Goal: Information Seeking & Learning: Learn about a topic

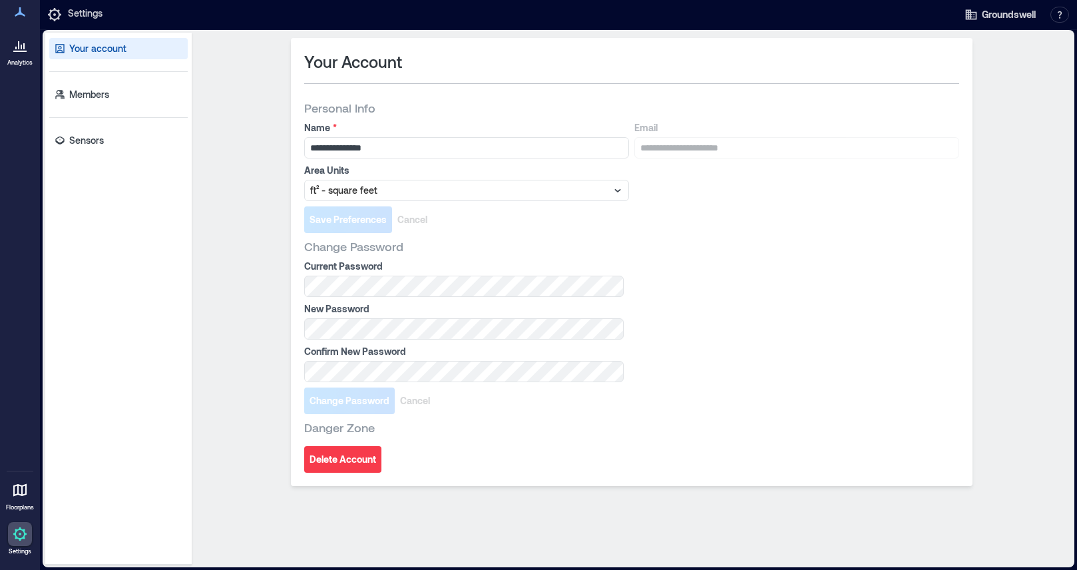
click at [16, 56] on div at bounding box center [20, 45] width 24 height 24
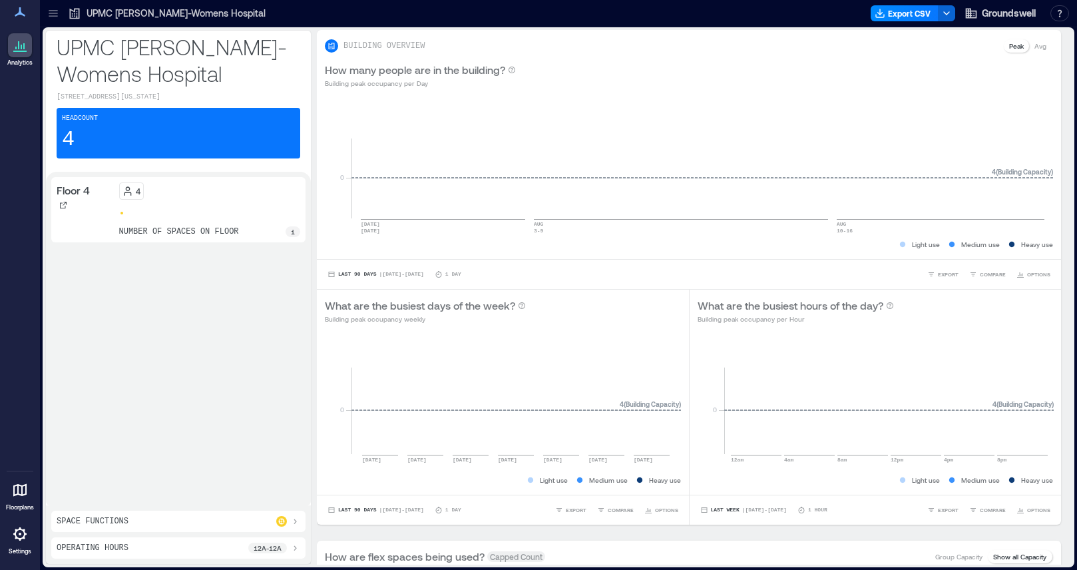
click at [87, 224] on div "Floor 4" at bounding box center [85, 209] width 57 height 55
click at [156, 234] on div "4 number of spaces on floor 1" at bounding box center [210, 209] width 182 height 55
click at [258, 237] on div "number of spaces on floor 1" at bounding box center [210, 231] width 182 height 11
click at [289, 237] on div "1" at bounding box center [292, 231] width 15 height 11
click at [170, 200] on div "4" at bounding box center [210, 190] width 182 height 17
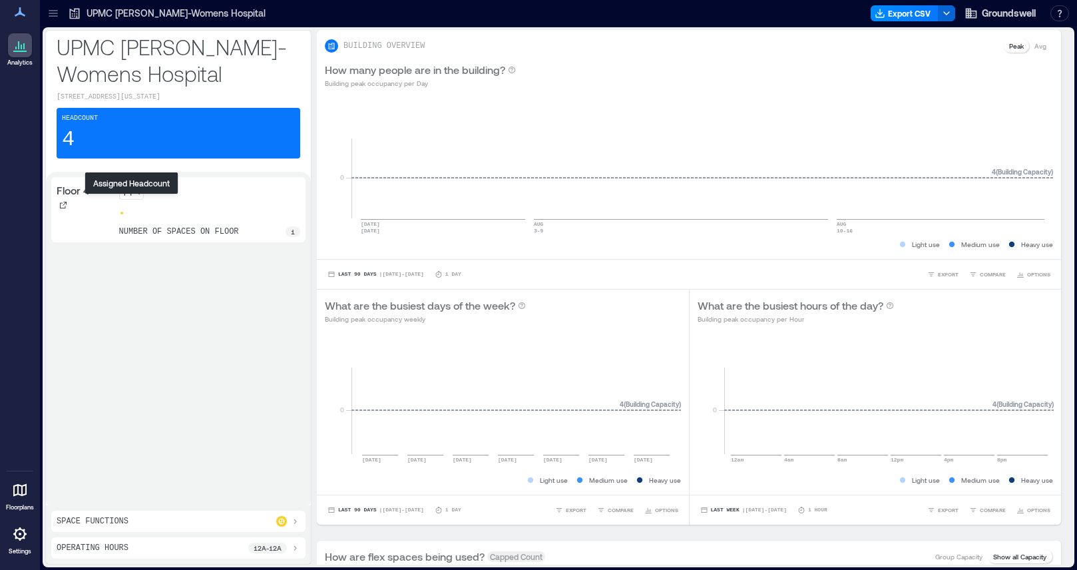
click at [130, 195] on icon at bounding box center [127, 193] width 7 height 3
click at [118, 143] on div "Headcount 4" at bounding box center [179, 133] width 244 height 51
click at [106, 96] on p "[STREET_ADDRESS][US_STATE]" at bounding box center [179, 97] width 244 height 11
click at [1020, 11] on span "Groundswell" at bounding box center [1008, 13] width 54 height 13
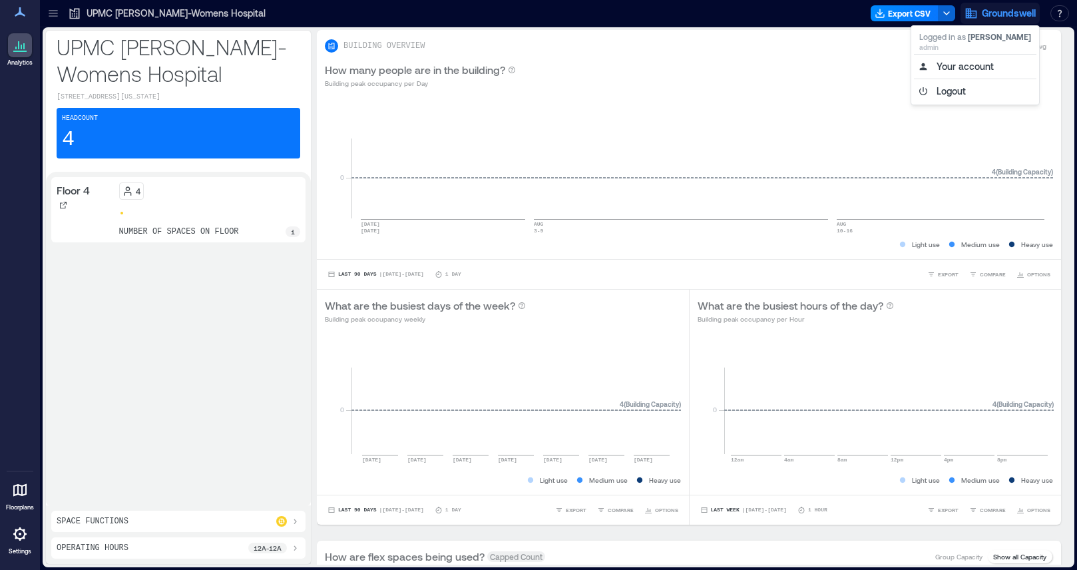
click at [1020, 11] on span "Groundswell" at bounding box center [1008, 13] width 54 height 13
click at [16, 61] on p "Analytics" at bounding box center [19, 63] width 25 height 8
click at [119, 125] on div "Headcount 4" at bounding box center [179, 133] width 244 height 51
click at [45, 11] on div at bounding box center [53, 13] width 21 height 21
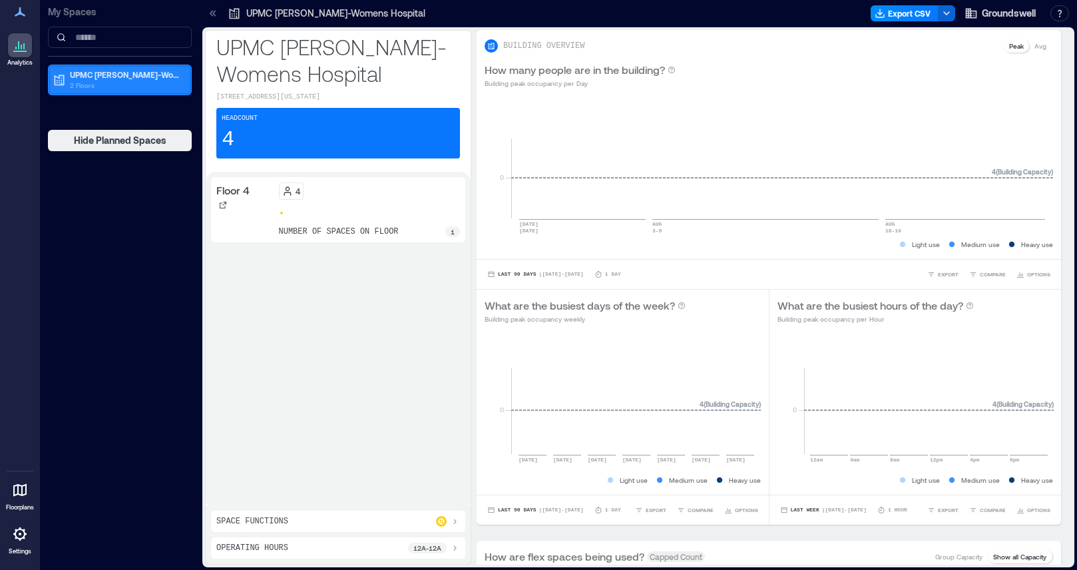
click at [94, 80] on p "2 Floors" at bounding box center [126, 85] width 112 height 11
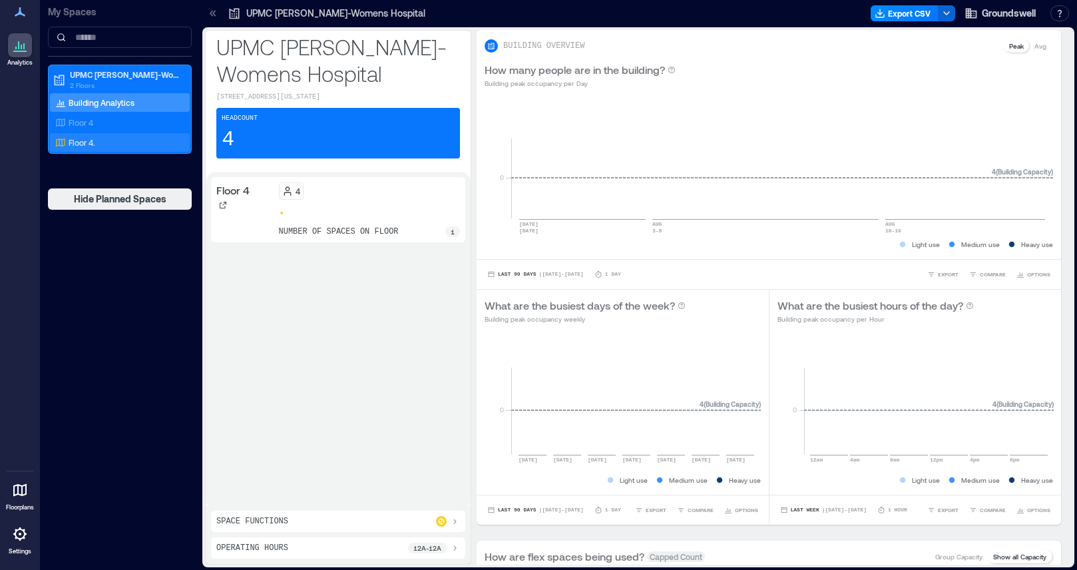
click at [88, 145] on p "Floor 4." at bounding box center [82, 142] width 27 height 11
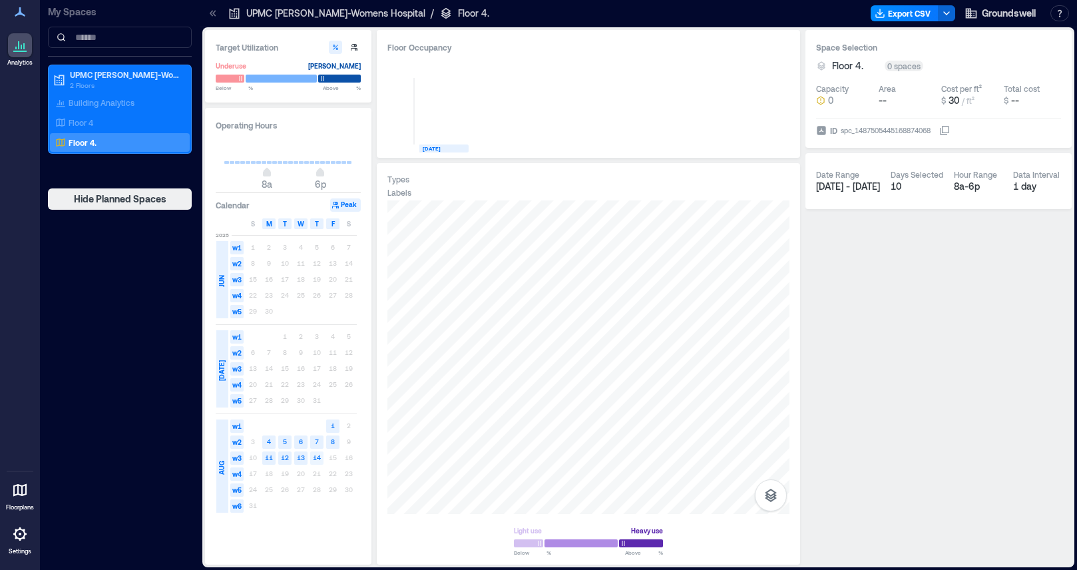
click at [317, 460] on text "14" at bounding box center [317, 457] width 8 height 8
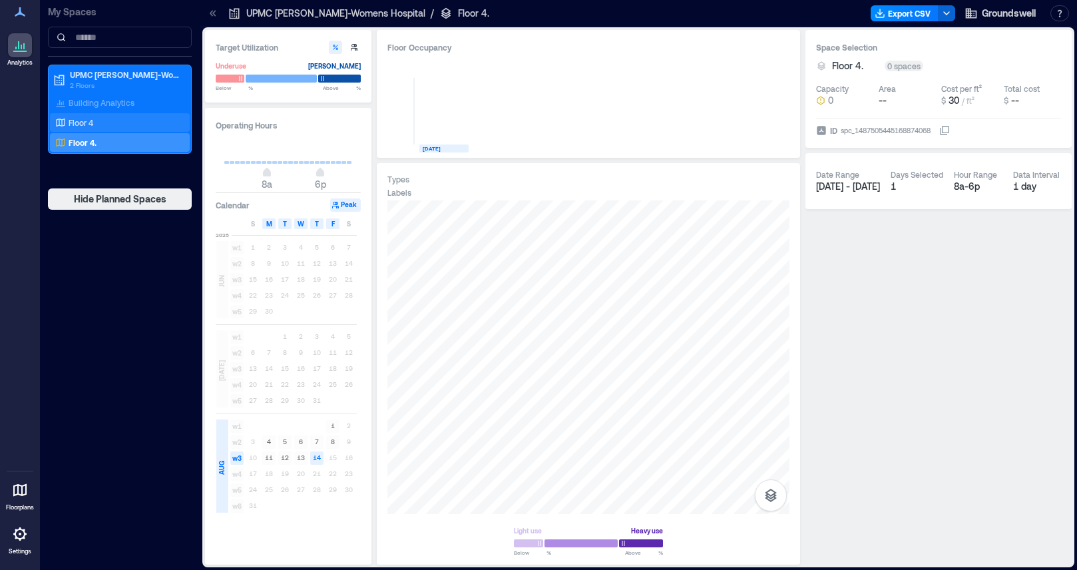
click at [116, 120] on div "Floor 4" at bounding box center [117, 122] width 129 height 13
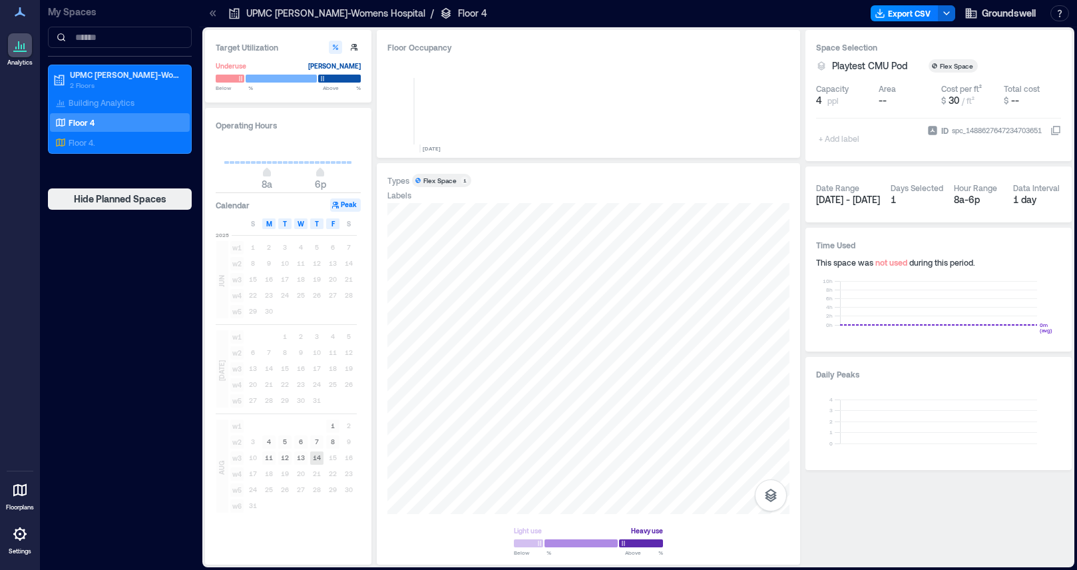
click at [317, 456] on text "14" at bounding box center [317, 457] width 8 height 8
click at [556, 337] on div at bounding box center [588, 358] width 402 height 311
type input "*"
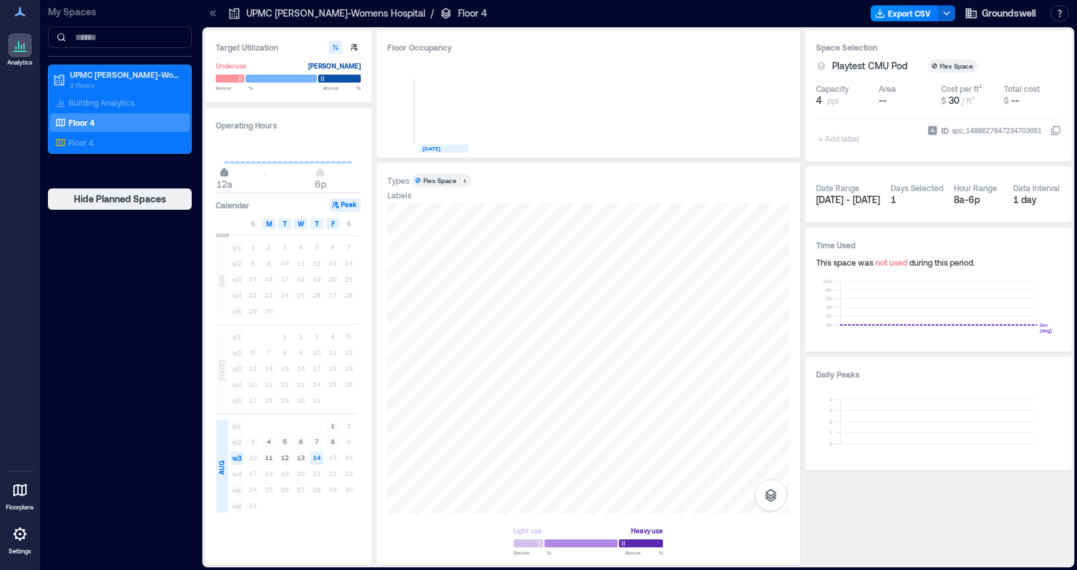
drag, startPoint x: 268, startPoint y: 171, endPoint x: 225, endPoint y: 171, distance: 43.3
click at [225, 171] on span "12a" at bounding box center [224, 173] width 8 height 5
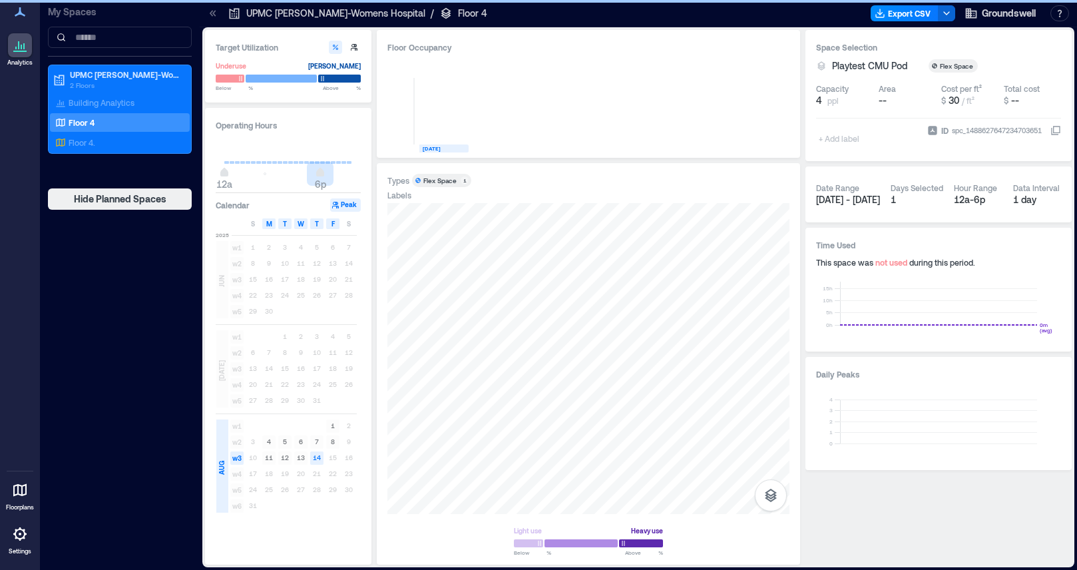
type input "**"
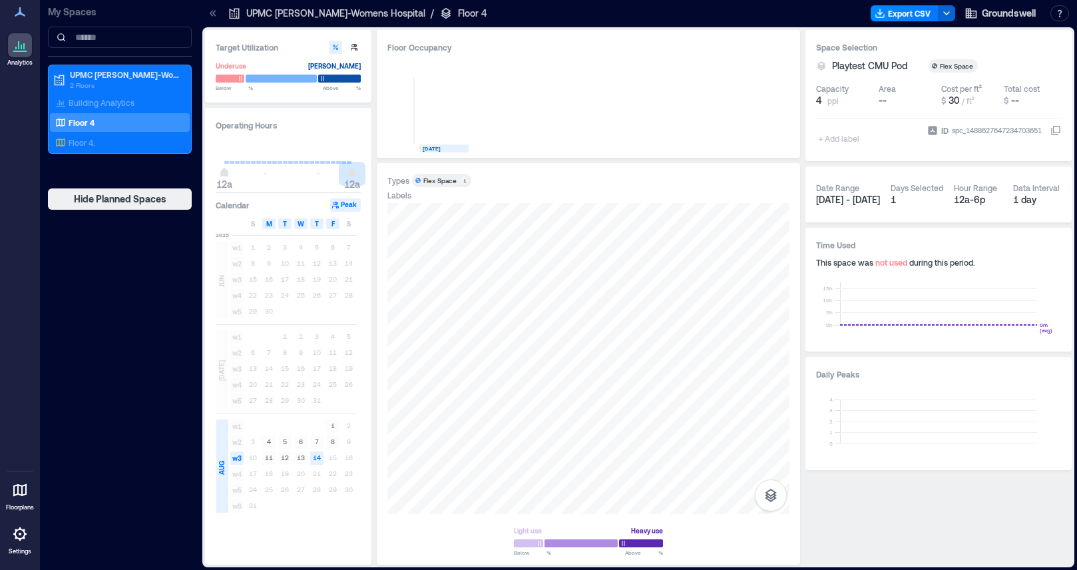
drag, startPoint x: 320, startPoint y: 172, endPoint x: 381, endPoint y: 175, distance: 61.3
click at [381, 175] on div "Target Utilization Underuse [PERSON_NAME] Below ** % Above ** % Operating Hours…" at bounding box center [638, 297] width 866 height 534
click at [152, 124] on div "Floor 4" at bounding box center [117, 122] width 129 height 13
type input "*"
type input "**"
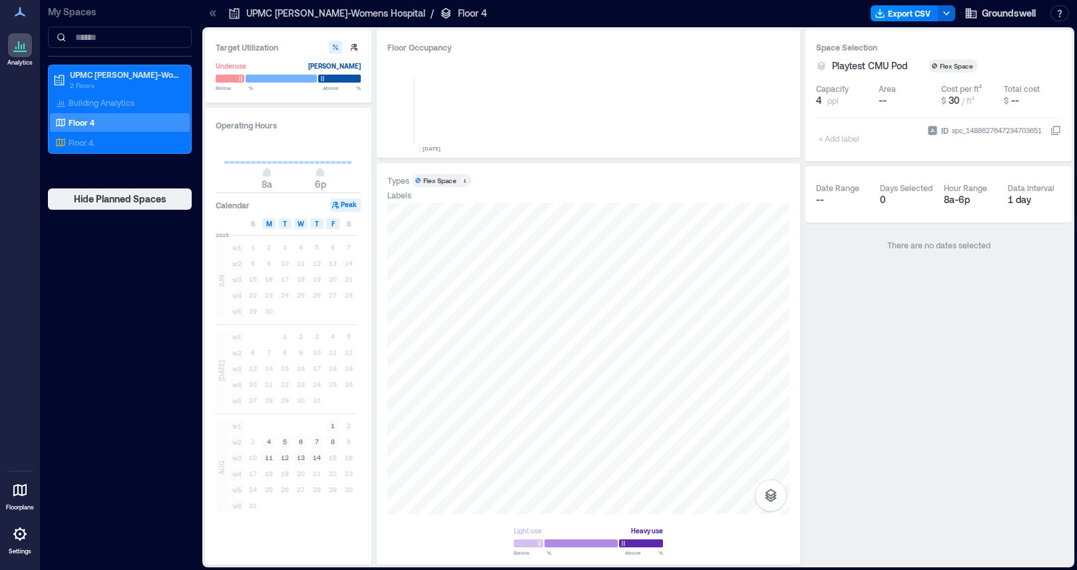
click at [347, 207] on button "Peak" at bounding box center [345, 204] width 31 height 13
click at [342, 206] on button "Peak" at bounding box center [345, 204] width 31 height 13
click at [352, 43] on button "button" at bounding box center [353, 47] width 13 height 13
type input "*"
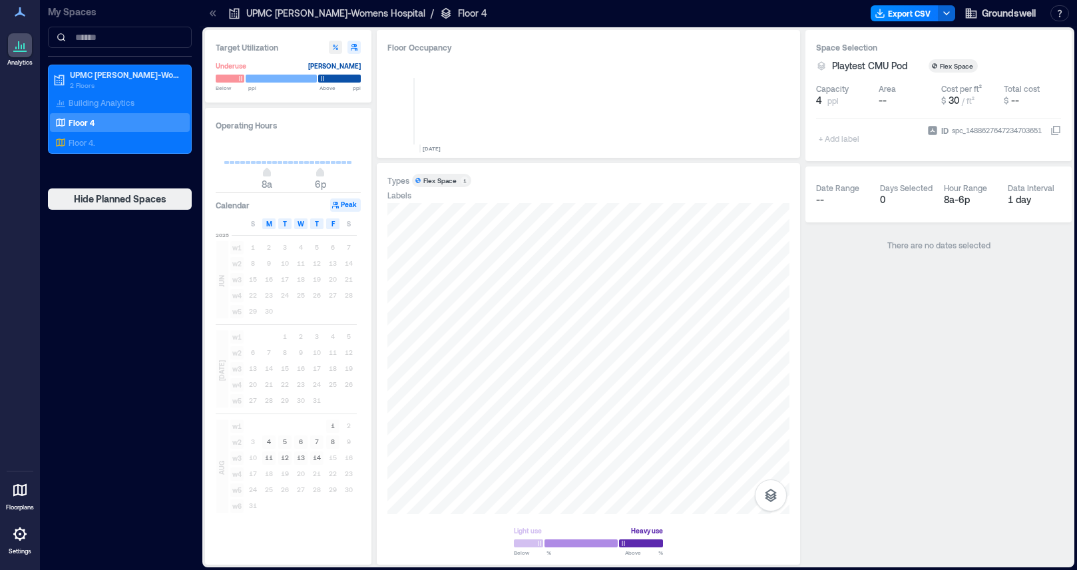
click at [334, 45] on icon "button" at bounding box center [335, 47] width 8 height 8
type input "**"
click at [357, 46] on icon "button" at bounding box center [354, 47] width 8 height 8
type input "*"
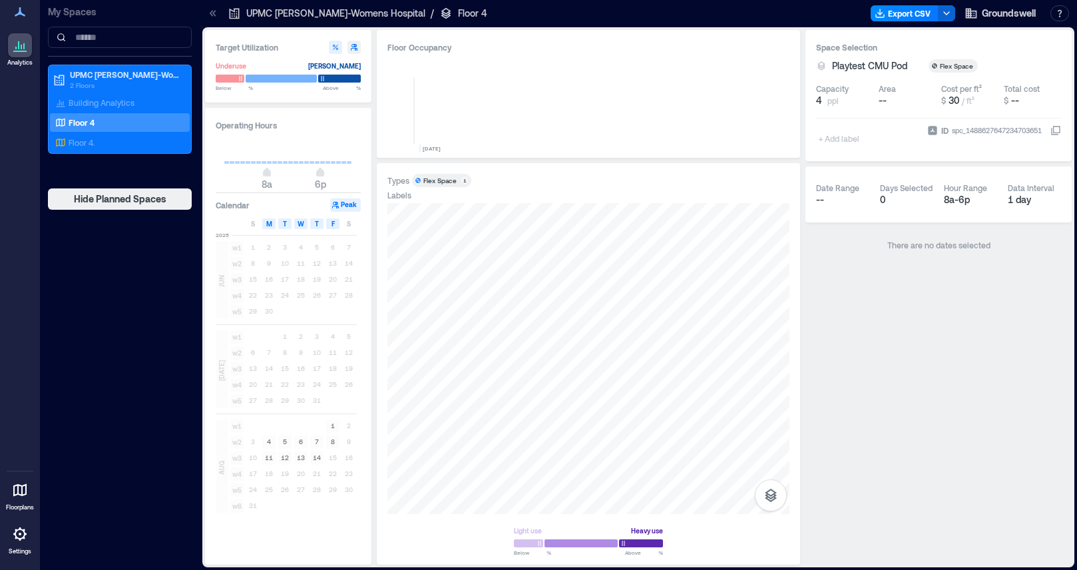
type input "*"
click at [169, 144] on div "Floor 4." at bounding box center [117, 142] width 129 height 13
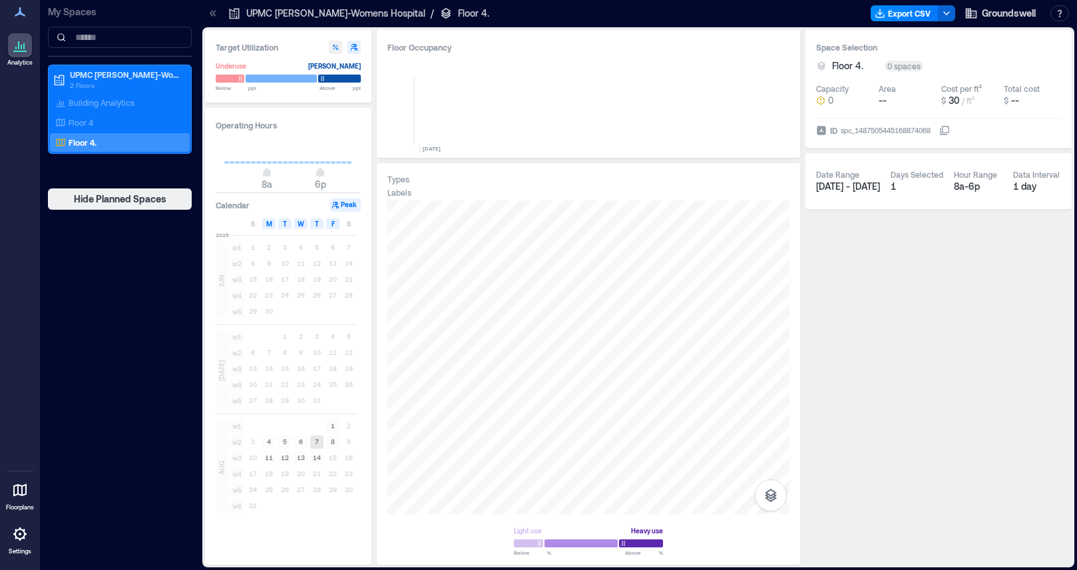
click at [315, 443] on text "7" at bounding box center [317, 441] width 4 height 8
click at [328, 444] on rect at bounding box center [332, 441] width 13 height 13
click at [158, 126] on div "Floor 4" at bounding box center [117, 122] width 129 height 13
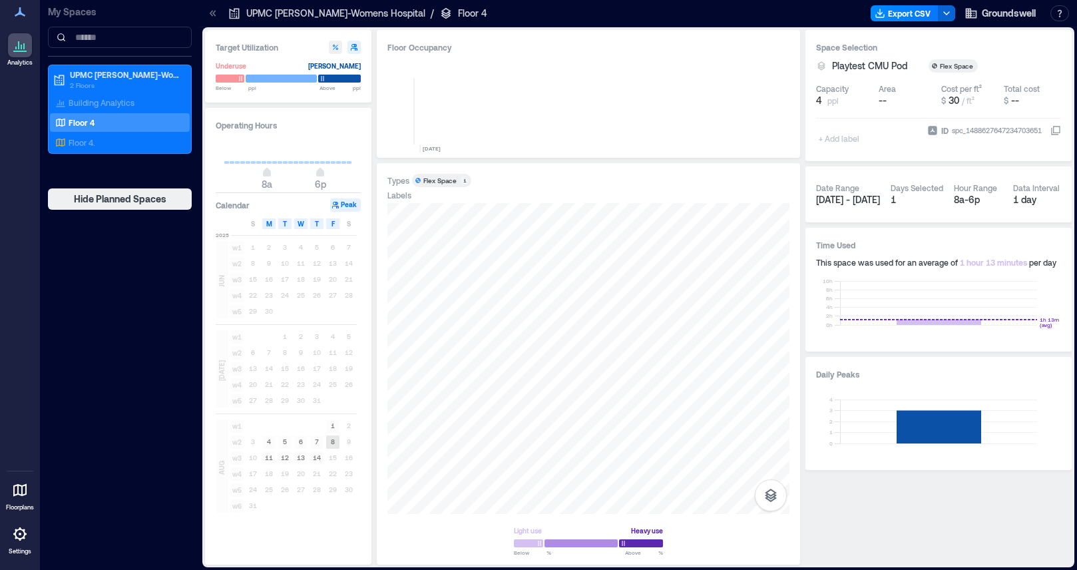
click at [333, 443] on text "8" at bounding box center [333, 441] width 4 height 8
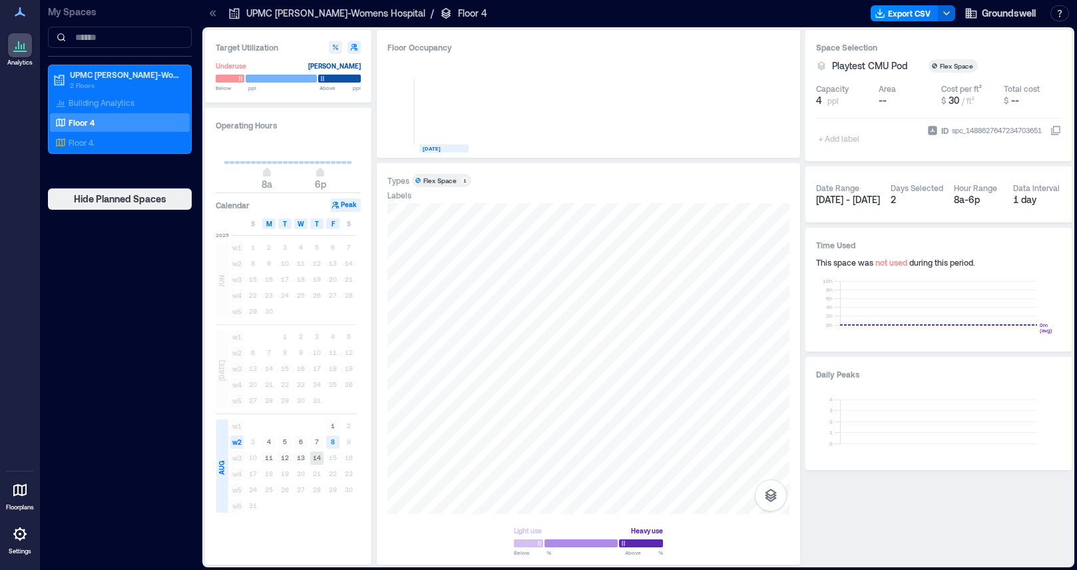
click at [311, 457] on rect at bounding box center [316, 457] width 13 height 13
click at [635, 393] on div at bounding box center [588, 358] width 402 height 311
click at [333, 77] on div at bounding box center [339, 78] width 43 height 9
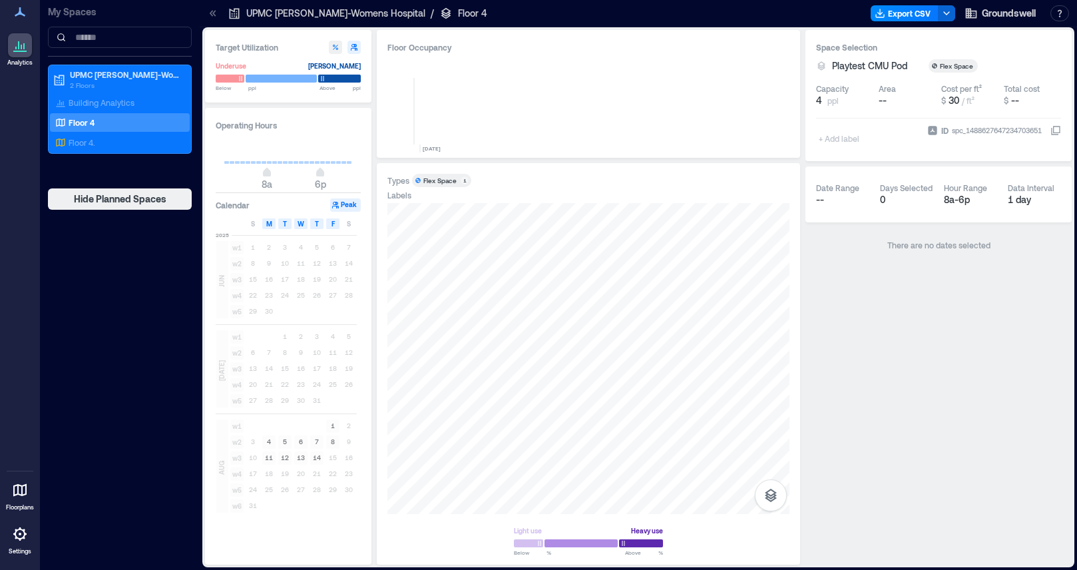
click at [286, 73] on div at bounding box center [288, 78] width 145 height 11
click at [288, 77] on div at bounding box center [281, 78] width 71 height 9
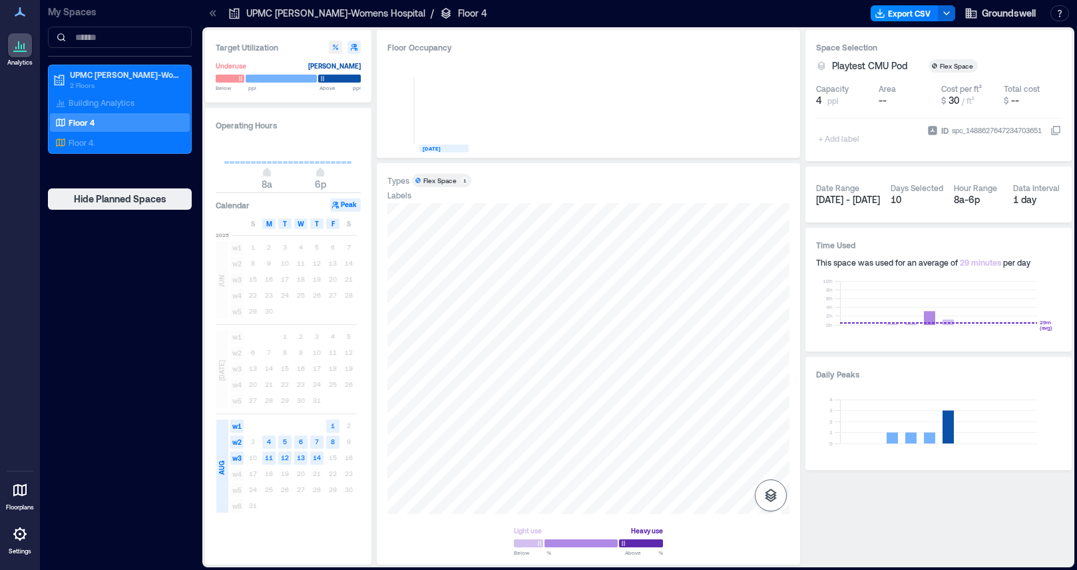
click at [782, 494] on button "button" at bounding box center [771, 495] width 32 height 32
click at [779, 433] on p "Sensors" at bounding box center [770, 437] width 25 height 8
click at [781, 465] on p "Spaces" at bounding box center [770, 468] width 23 height 8
click at [19, 490] on icon at bounding box center [20, 490] width 16 height 16
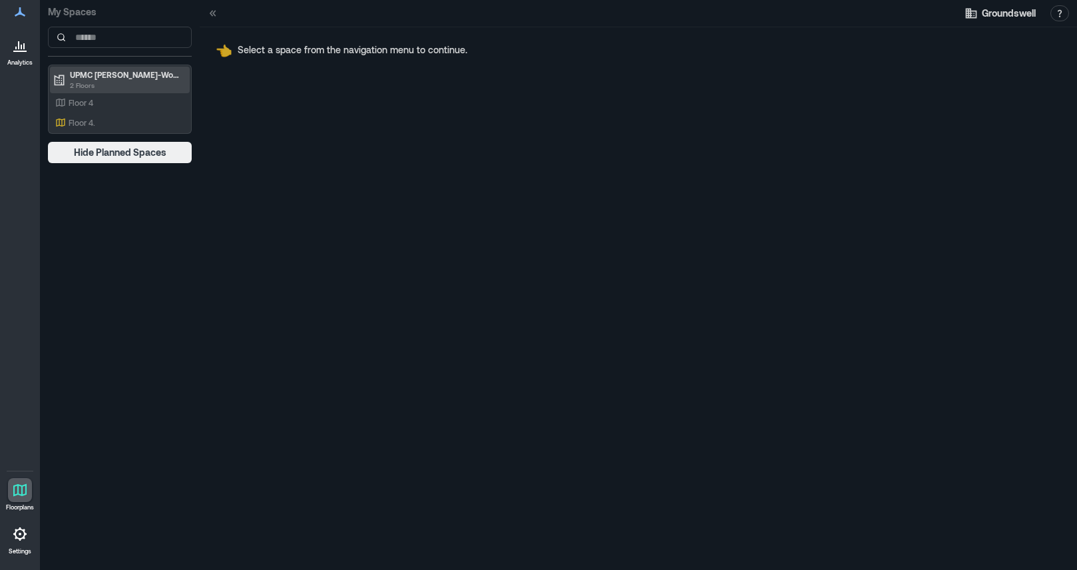
click at [135, 83] on p "2 Floors" at bounding box center [126, 85] width 112 height 11
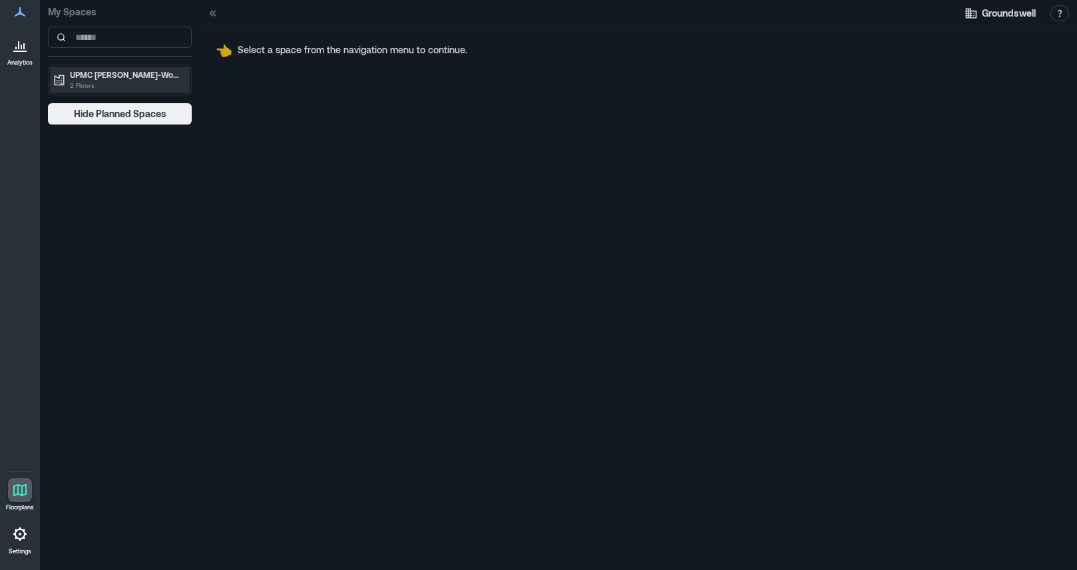
click at [133, 75] on p "UPMC [PERSON_NAME]-Womens Hospital" at bounding box center [126, 74] width 112 height 11
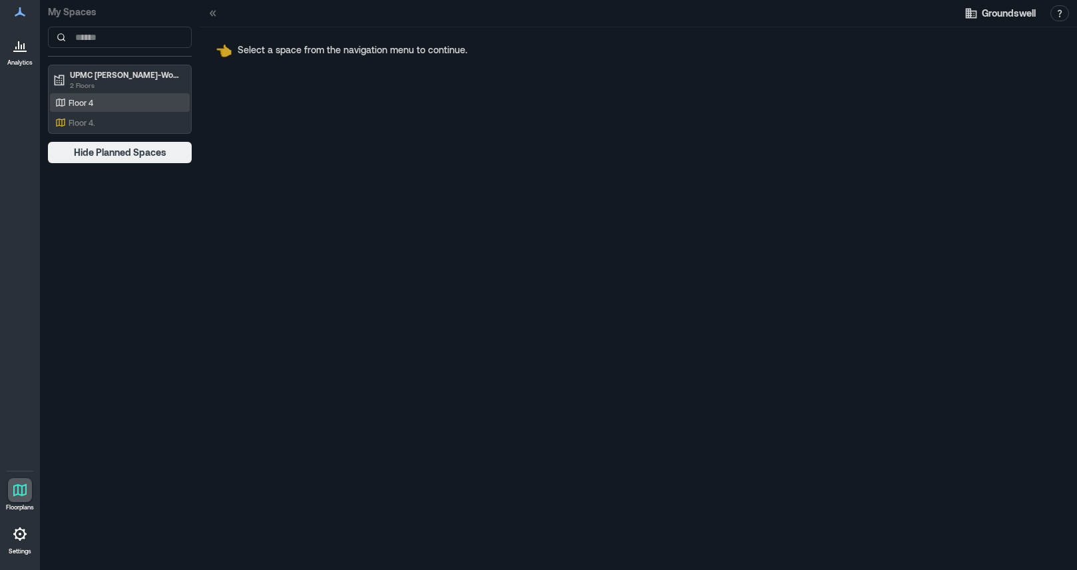
click at [124, 96] on div "Floor 4" at bounding box center [117, 102] width 129 height 13
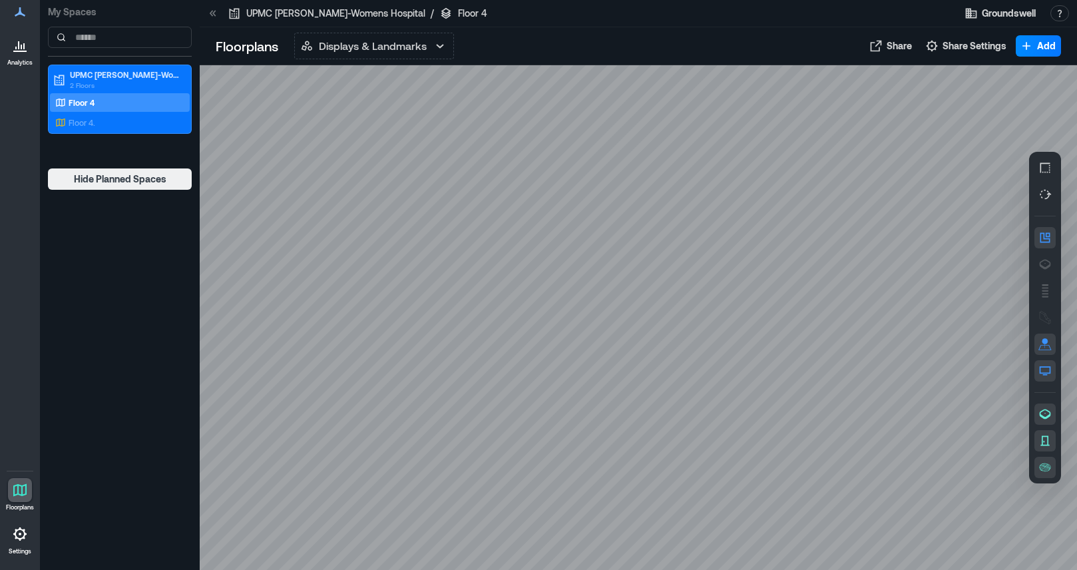
click at [7, 44] on link "Analytics" at bounding box center [19, 49] width 33 height 41
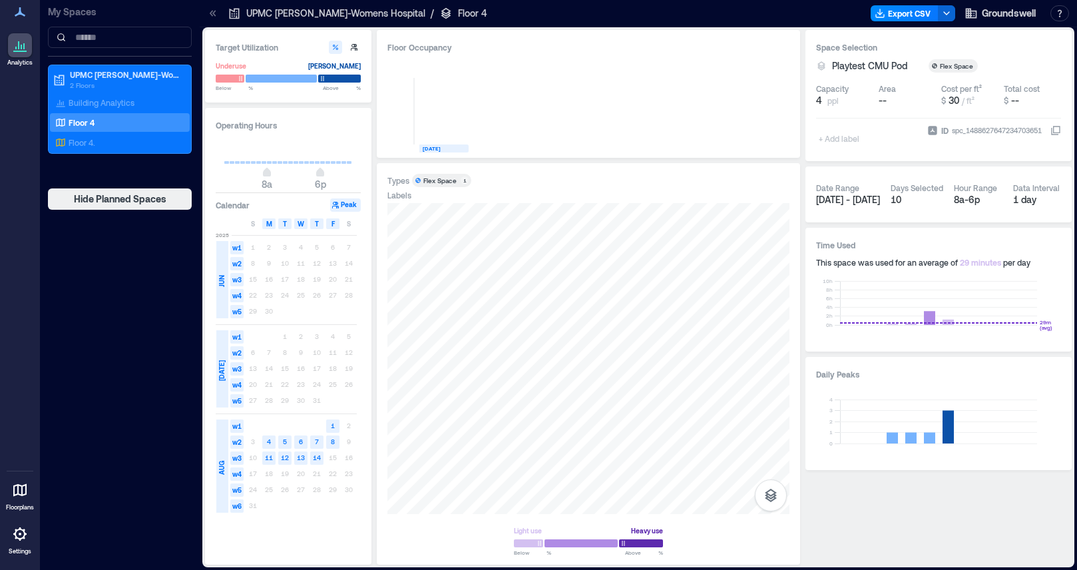
click at [355, 204] on button "Peak" at bounding box center [345, 204] width 31 height 13
click at [340, 205] on button "Peak" at bounding box center [345, 204] width 31 height 13
click at [163, 142] on div "Floor 4." at bounding box center [117, 142] width 129 height 13
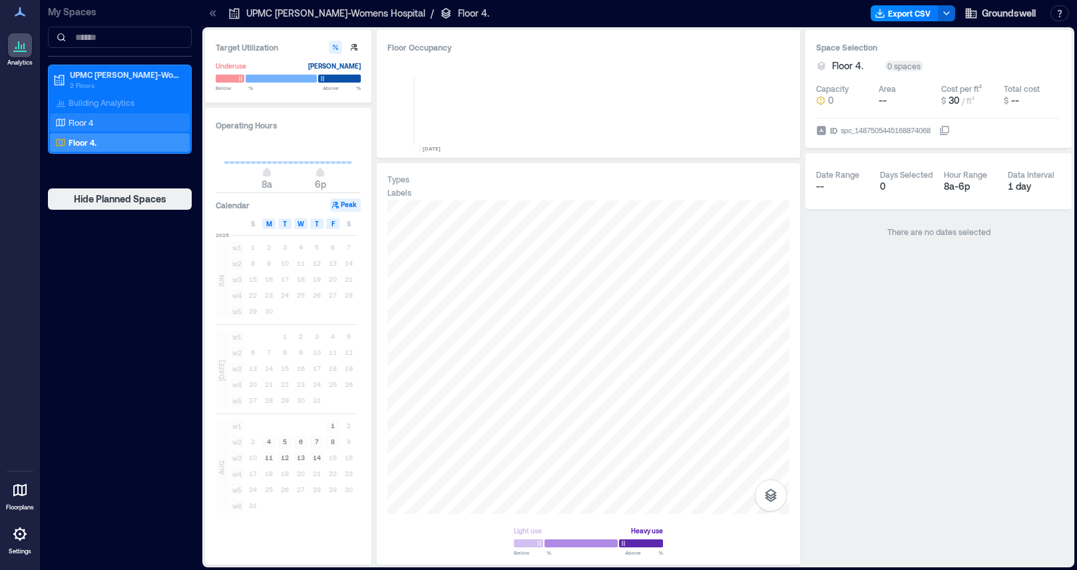
click at [154, 125] on div "Floor 4" at bounding box center [117, 122] width 129 height 13
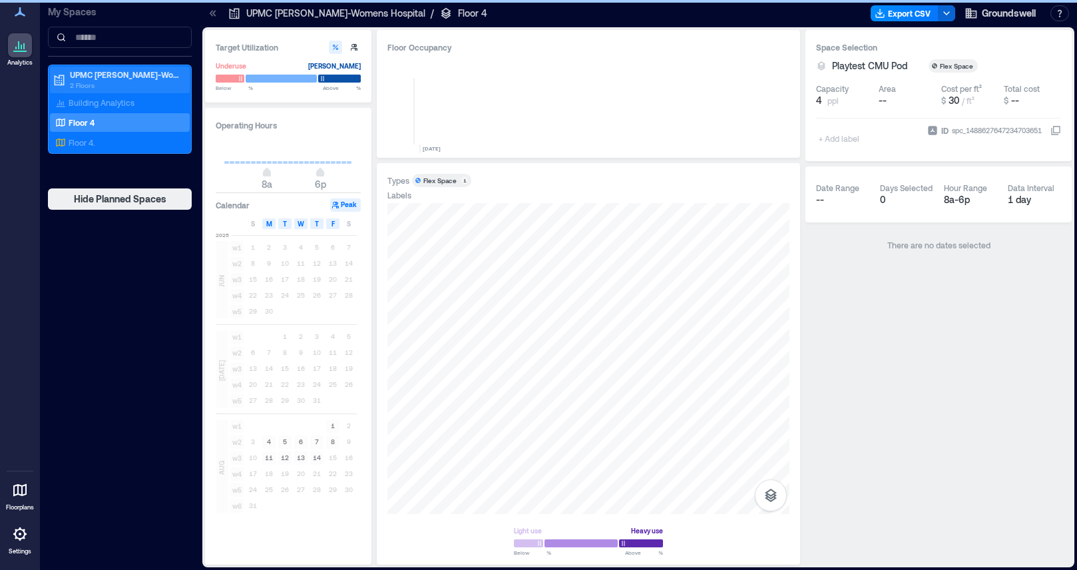
click at [159, 92] on div "UPMC [PERSON_NAME]-Womens Hospital 2 Floors" at bounding box center [120, 80] width 140 height 27
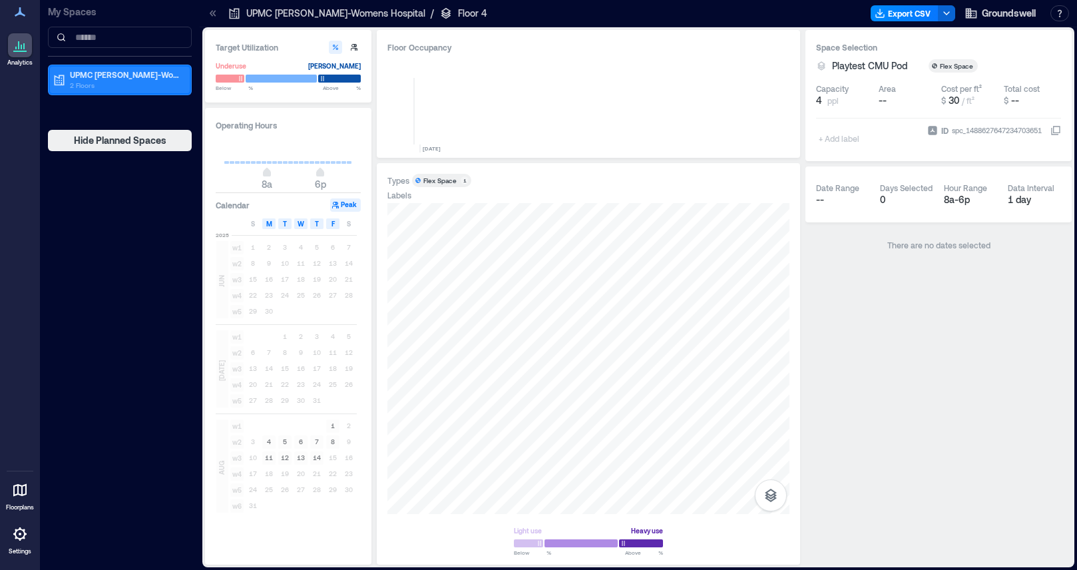
click at [159, 80] on p "2 Floors" at bounding box center [126, 85] width 112 height 11
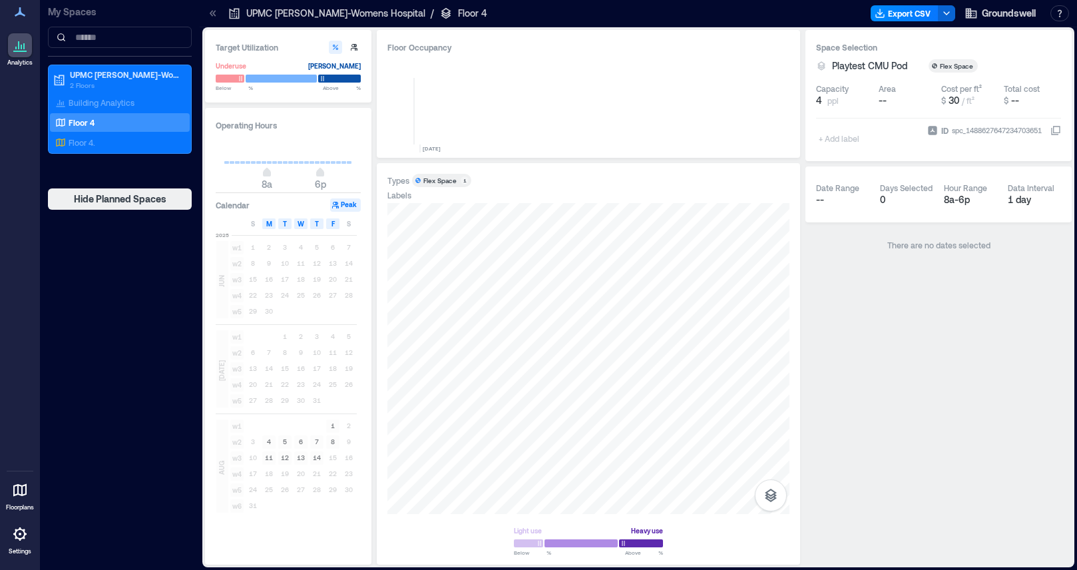
click at [159, 114] on div "Floor 4" at bounding box center [120, 122] width 140 height 19
click at [159, 129] on div "Floor 4" at bounding box center [120, 122] width 140 height 19
click at [159, 137] on div "Floor 4." at bounding box center [117, 142] width 129 height 13
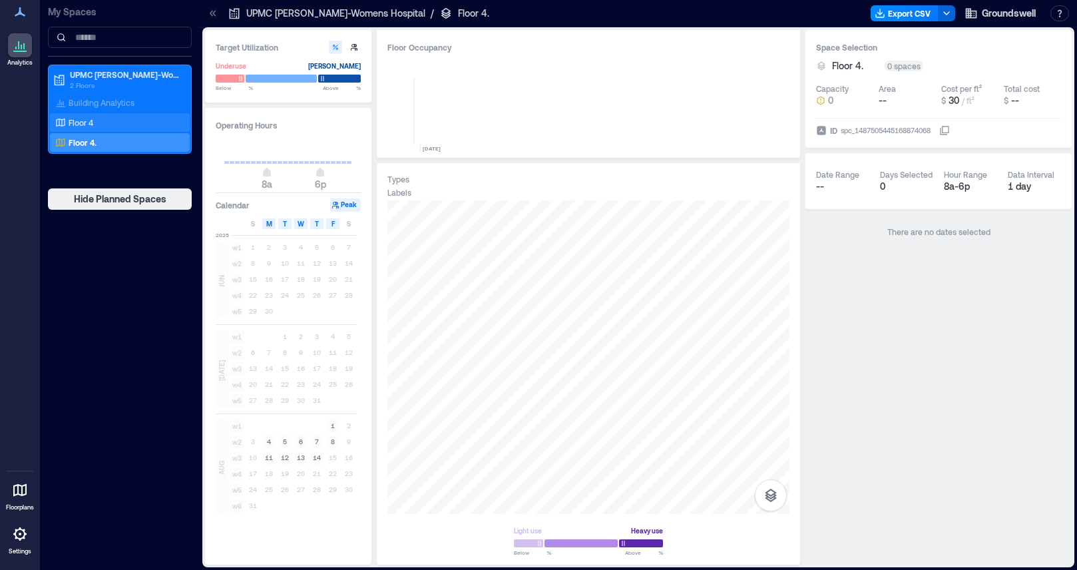
click at [160, 127] on div "Floor 4" at bounding box center [117, 122] width 129 height 13
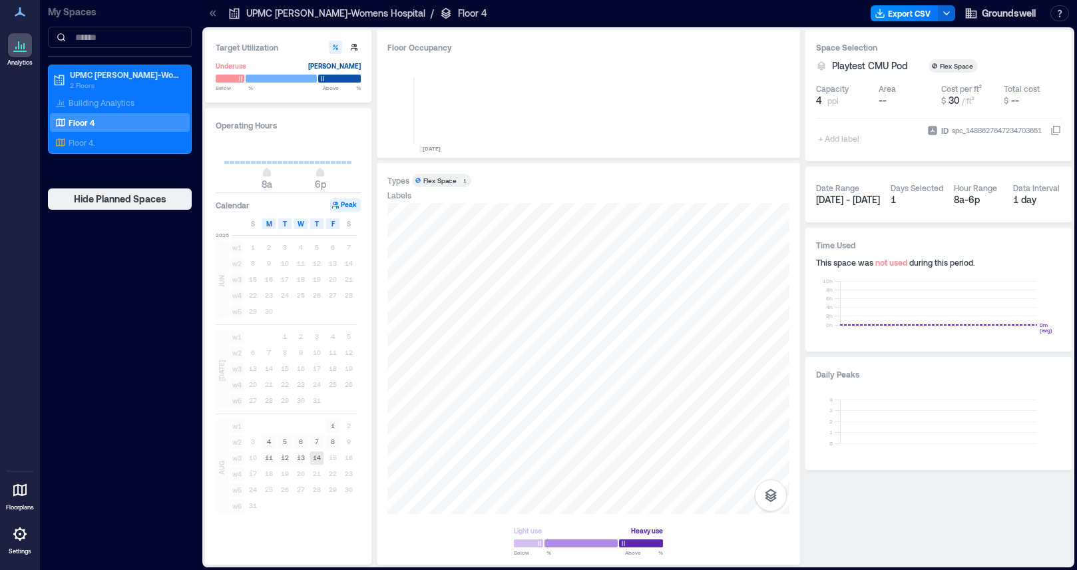
click at [317, 458] on text "14" at bounding box center [317, 457] width 8 height 8
drag, startPoint x: 913, startPoint y: 325, endPoint x: 933, endPoint y: 308, distance: 26.0
click at [933, 308] on rect at bounding box center [938, 303] width 197 height 44
click at [567, 321] on div at bounding box center [588, 358] width 402 height 311
click at [351, 206] on button "Peak" at bounding box center [345, 204] width 31 height 13
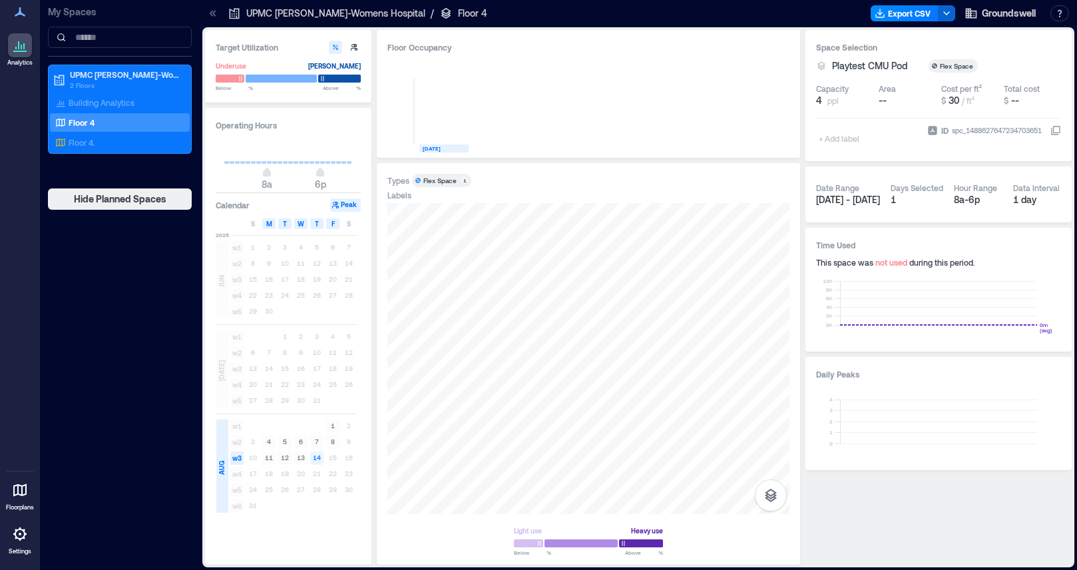
click at [319, 452] on rect at bounding box center [316, 457] width 13 height 13
click at [332, 226] on span "F" at bounding box center [332, 223] width 3 height 11
click at [341, 205] on button "Peak" at bounding box center [345, 204] width 31 height 13
click at [1027, 198] on div "1 day" at bounding box center [1037, 199] width 49 height 13
click at [928, 317] on rect at bounding box center [938, 303] width 197 height 44
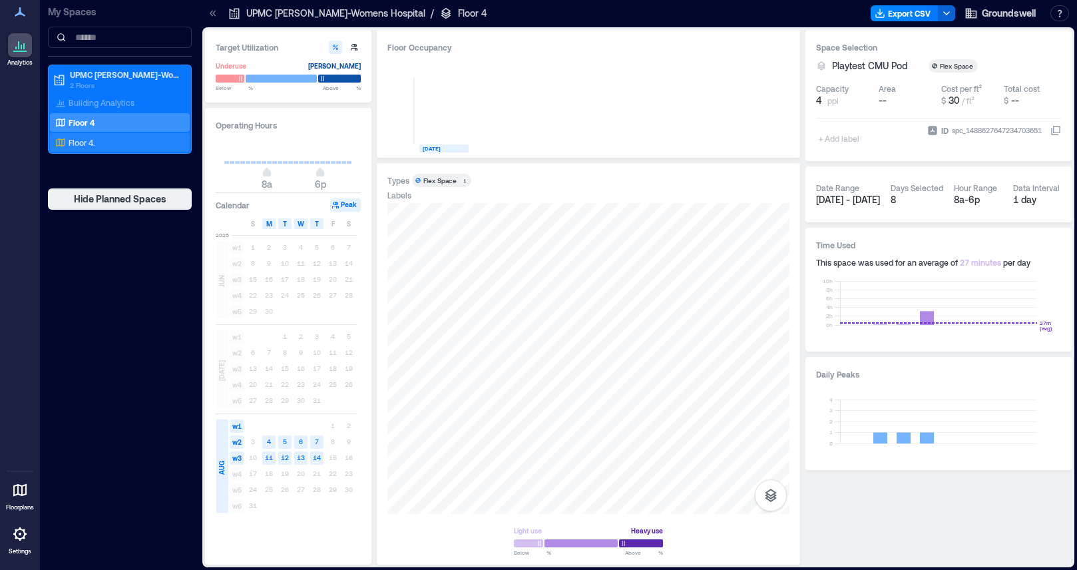
click at [155, 141] on div "Floor 4." at bounding box center [117, 142] width 129 height 13
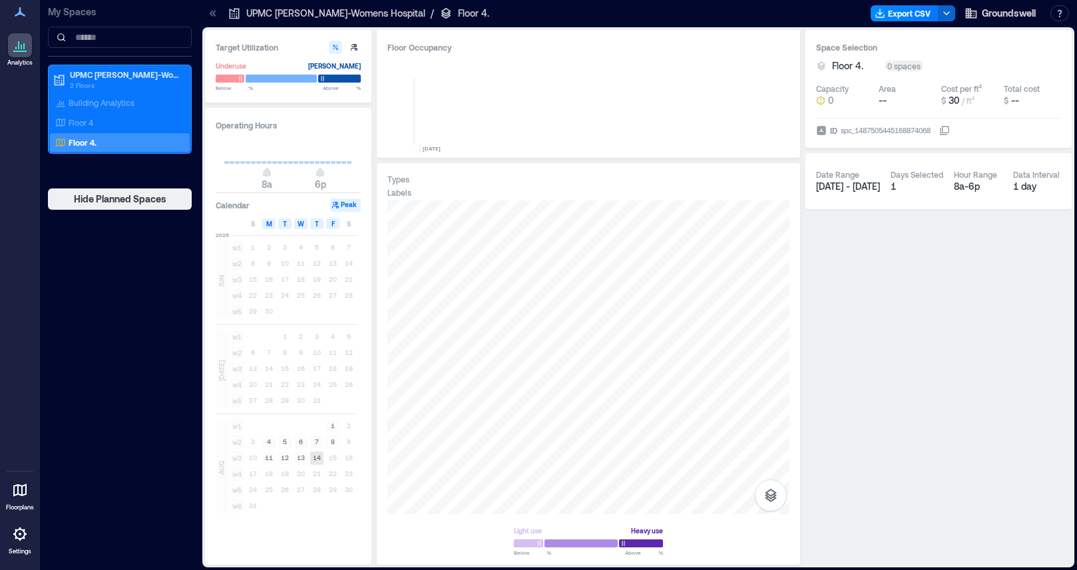
click at [313, 460] on text "14" at bounding box center [317, 457] width 8 height 8
click at [299, 460] on text "13" at bounding box center [301, 457] width 8 height 8
click at [310, 446] on rect at bounding box center [316, 441] width 13 height 13
click at [327, 443] on rect at bounding box center [332, 441] width 13 height 13
click at [160, 126] on div "Floor 4" at bounding box center [117, 122] width 129 height 13
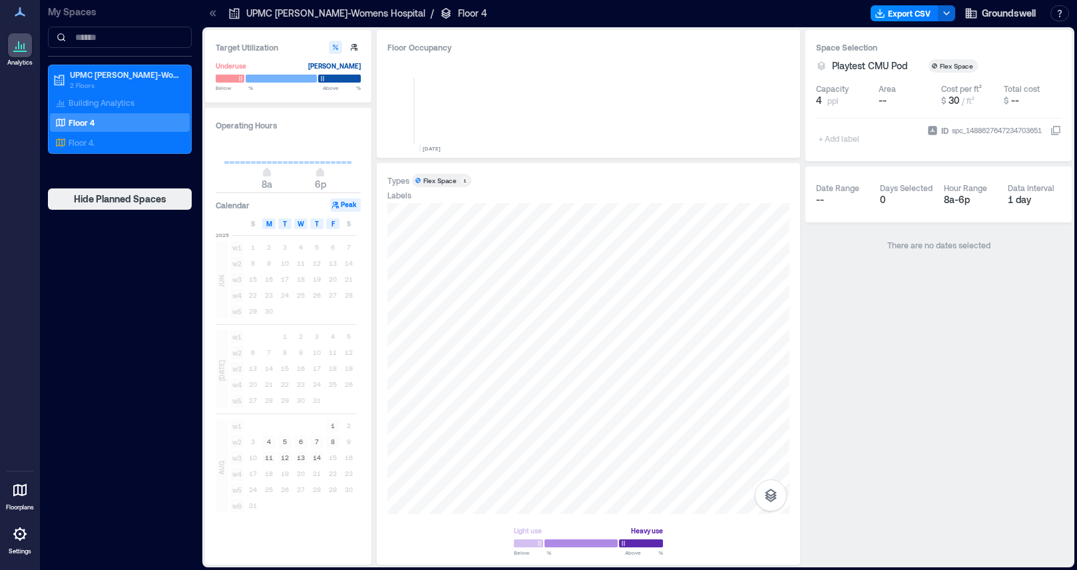
click at [339, 208] on icon "button" at bounding box center [335, 205] width 8 height 8
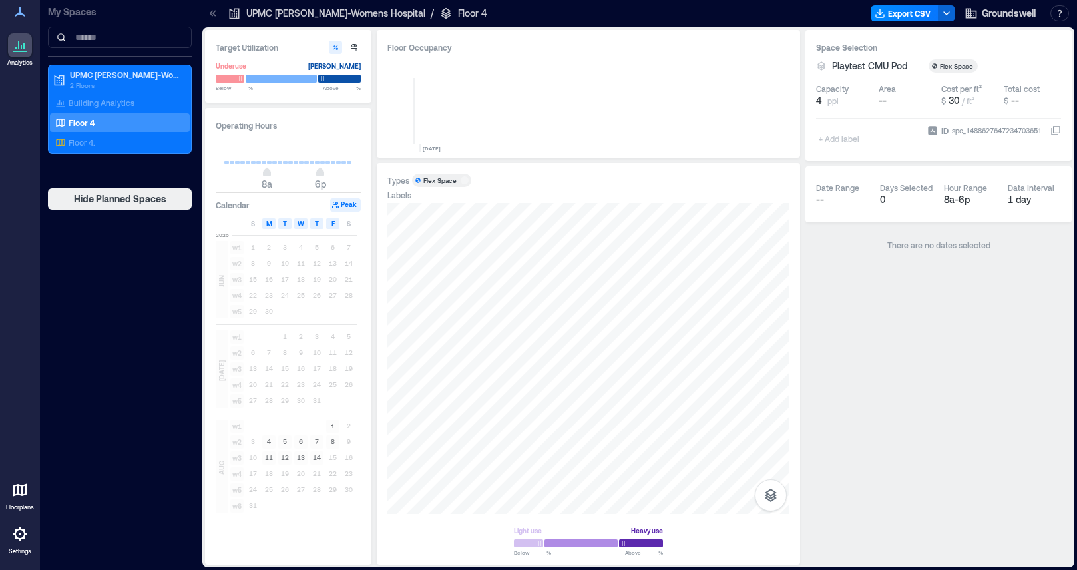
click at [353, 201] on button "Peak" at bounding box center [345, 204] width 31 height 13
click at [427, 180] on div "Flex Space" at bounding box center [439, 180] width 33 height 9
click at [525, 144] on div "0 [DATE]" at bounding box center [588, 103] width 402 height 88
click at [807, 158] on div "Space Selection Playtest CMU Pod Flex Space Capacity 4 ppl Area -- Cost per ft²…" at bounding box center [938, 95] width 266 height 131
click at [350, 47] on icon "button" at bounding box center [354, 47] width 8 height 8
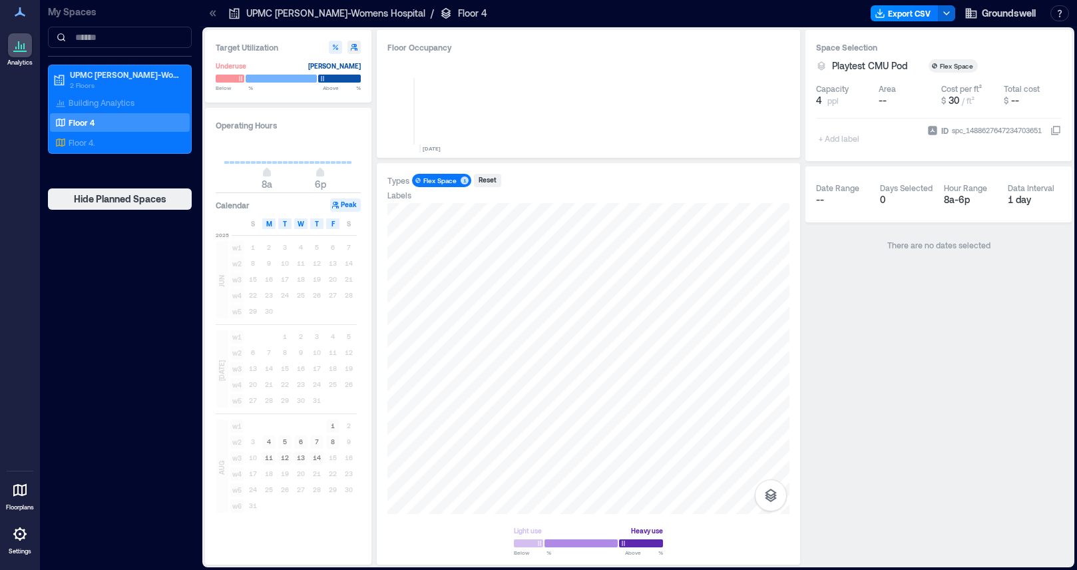
type input "*"
click at [345, 69] on div "[PERSON_NAME]" at bounding box center [334, 65] width 53 height 13
click at [343, 73] on div at bounding box center [288, 78] width 145 height 11
click at [306, 80] on div at bounding box center [281, 78] width 71 height 9
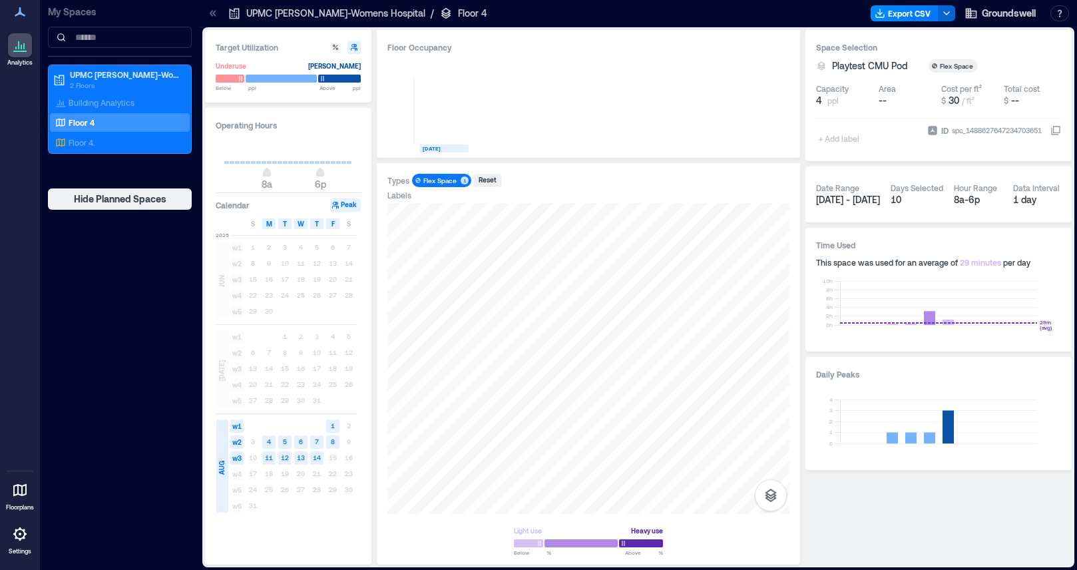
type input "****"
click at [239, 79] on span at bounding box center [239, 78] width 7 height 7
click at [260, 78] on div at bounding box center [278, 78] width 77 height 9
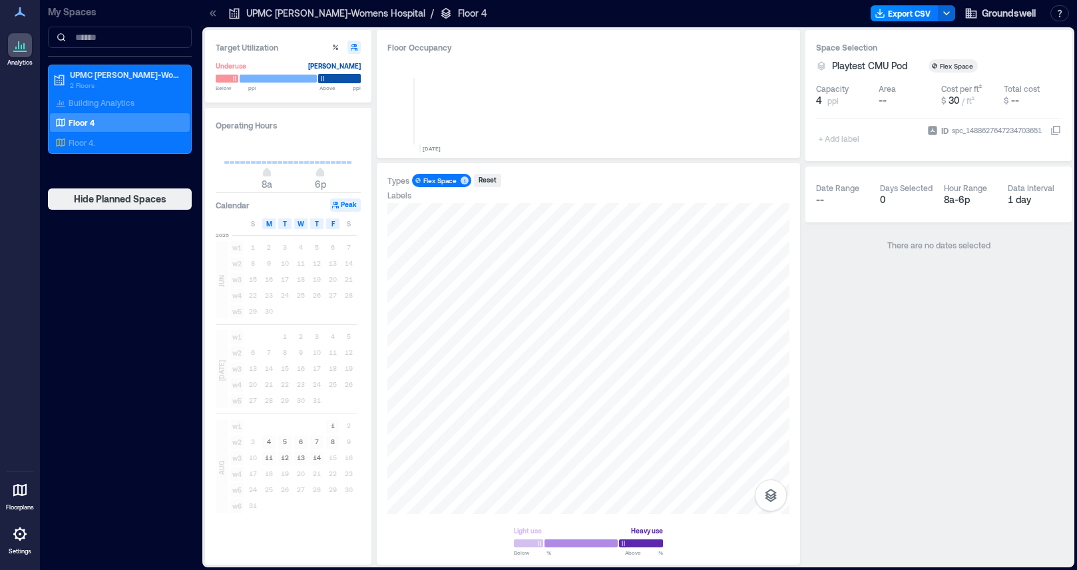
click at [339, 75] on div at bounding box center [339, 78] width 43 height 9
